Goal: Task Accomplishment & Management: Manage account settings

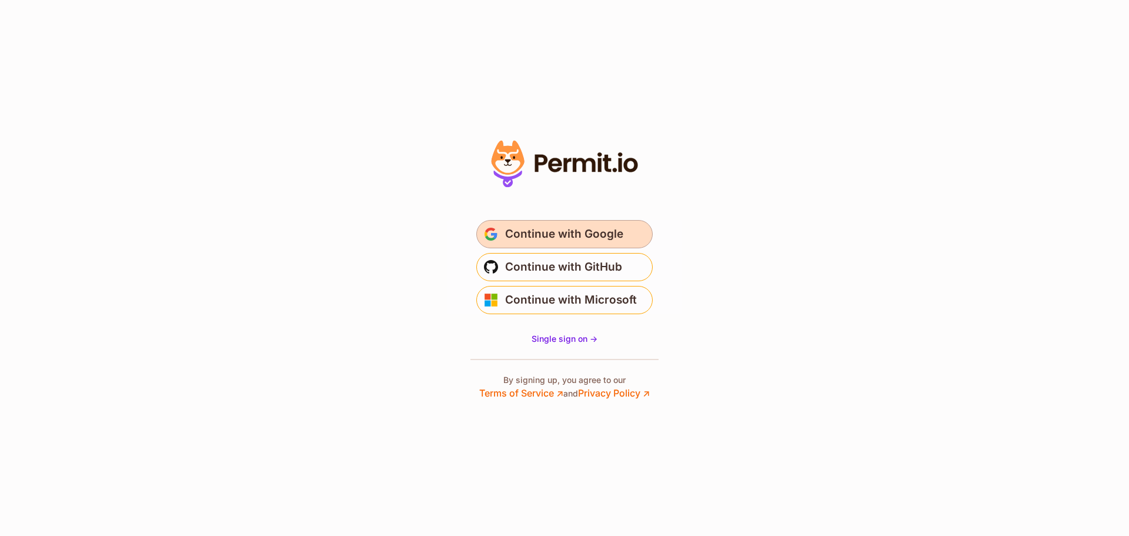
click at [557, 233] on span "Continue with Google" at bounding box center [564, 234] width 118 height 19
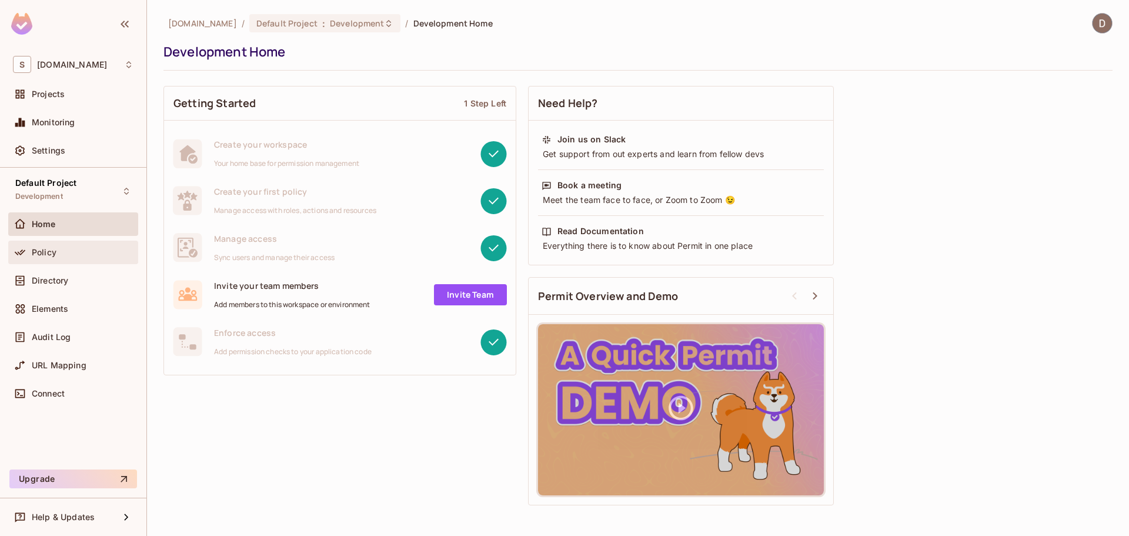
click at [61, 254] on div "Policy" at bounding box center [83, 252] width 102 height 9
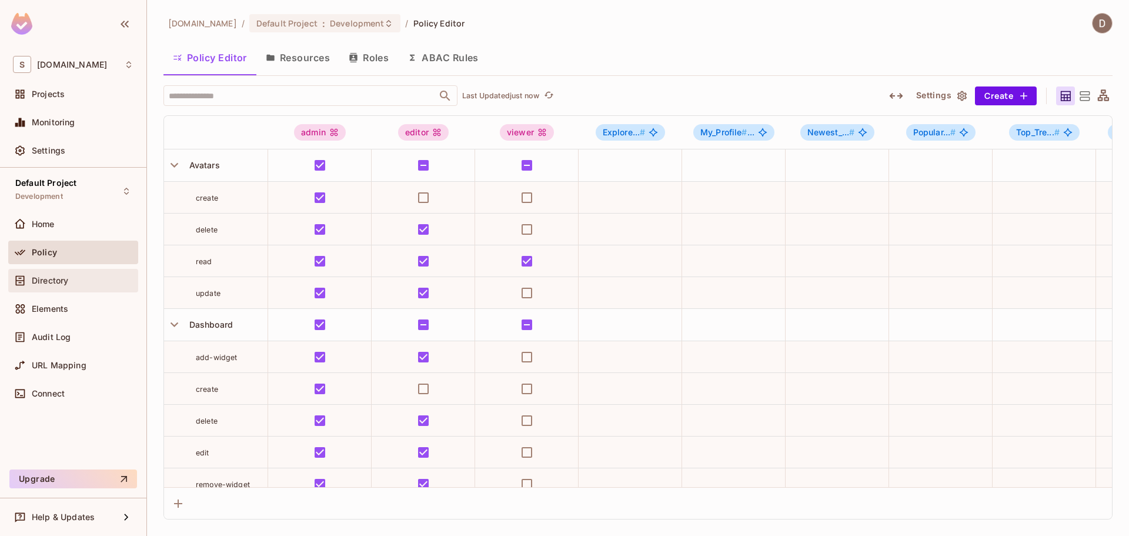
click at [76, 282] on div "Directory" at bounding box center [83, 280] width 102 height 9
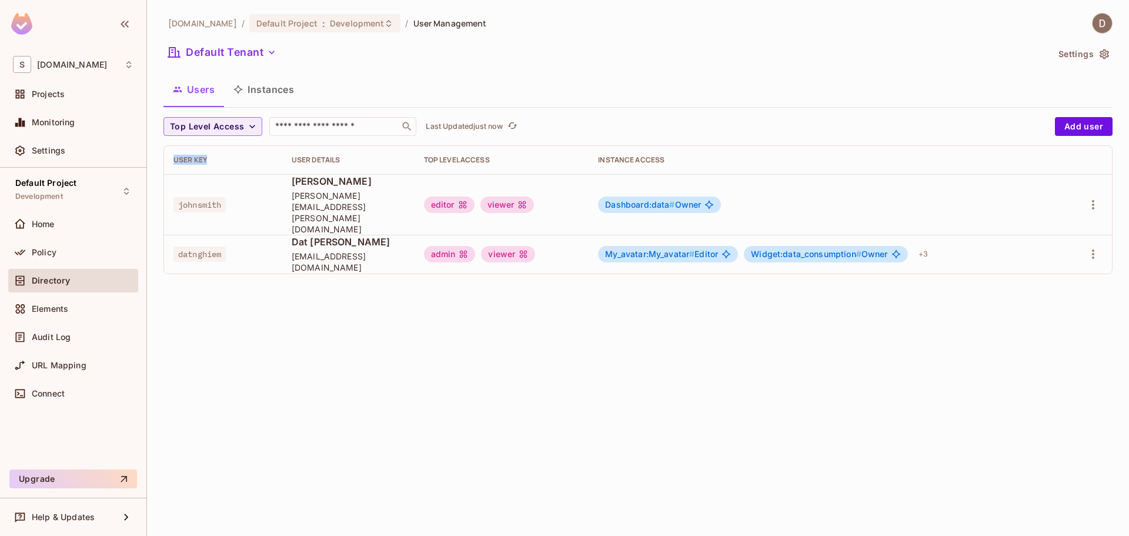
drag, startPoint x: 206, startPoint y: 158, endPoint x: 176, endPoint y: 162, distance: 30.8
click at [175, 162] on div "User Key" at bounding box center [222, 159] width 99 height 9
click at [226, 246] on span "datnghiem" at bounding box center [199, 253] width 52 height 15
